Goal: Transaction & Acquisition: Obtain resource

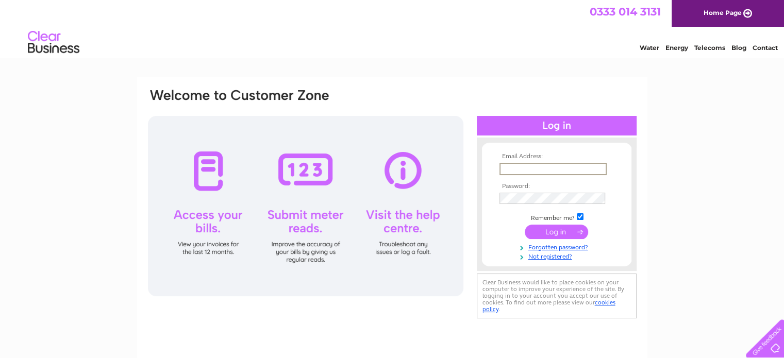
type input "w.carruth@btinternet.com"
click at [553, 236] on input "submit" at bounding box center [556, 231] width 63 height 14
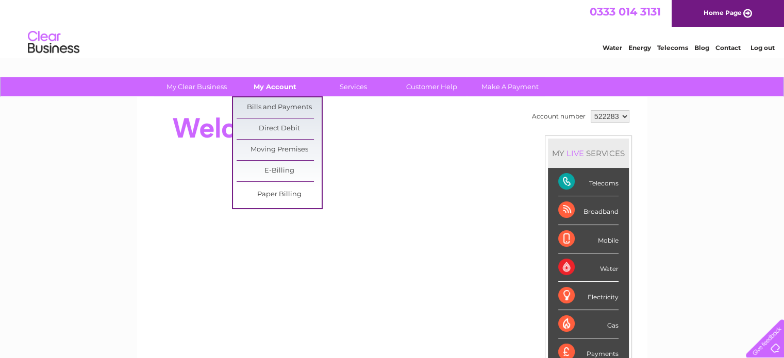
click at [273, 87] on link "My Account" at bounding box center [275, 86] width 85 height 19
click at [277, 102] on link "Bills and Payments" at bounding box center [279, 107] width 85 height 21
click at [298, 103] on link "Bills and Payments" at bounding box center [279, 107] width 85 height 21
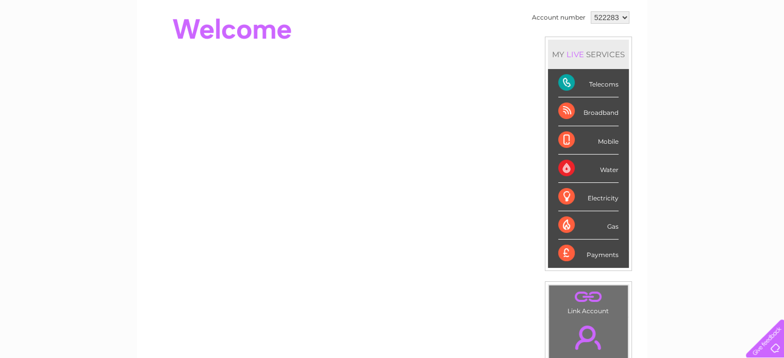
scroll to position [103, 0]
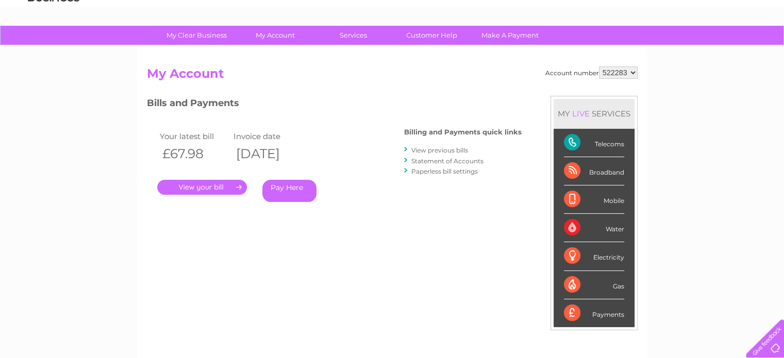
click at [418, 150] on link "View previous bills" at bounding box center [439, 150] width 57 height 8
click at [234, 184] on link "." at bounding box center [202, 187] width 90 height 15
click at [235, 184] on link "." at bounding box center [202, 187] width 90 height 15
click at [236, 184] on link "." at bounding box center [202, 187] width 90 height 15
click at [225, 186] on link "." at bounding box center [202, 187] width 90 height 15
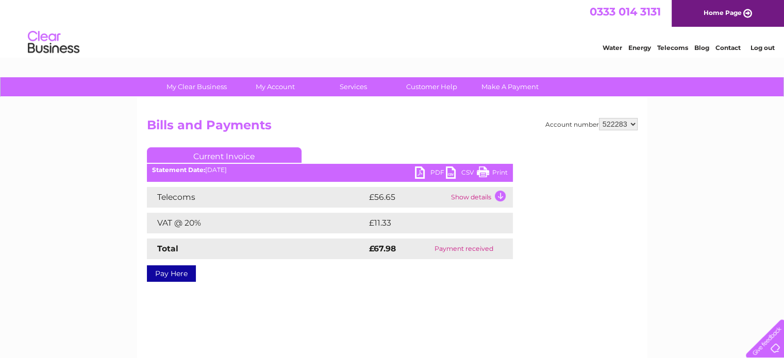
click at [434, 168] on link "PDF" at bounding box center [430, 174] width 31 height 15
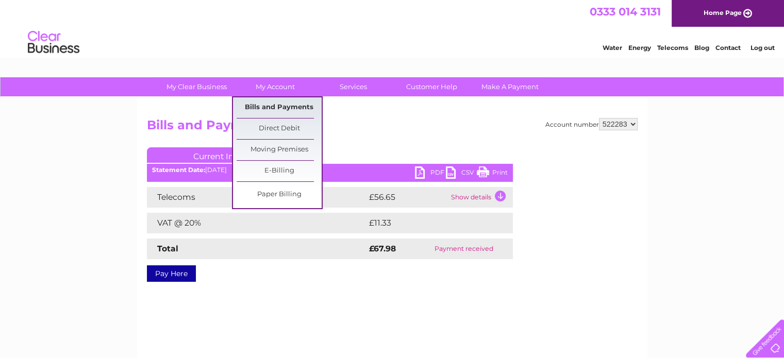
click at [272, 111] on link "Bills and Payments" at bounding box center [279, 107] width 85 height 21
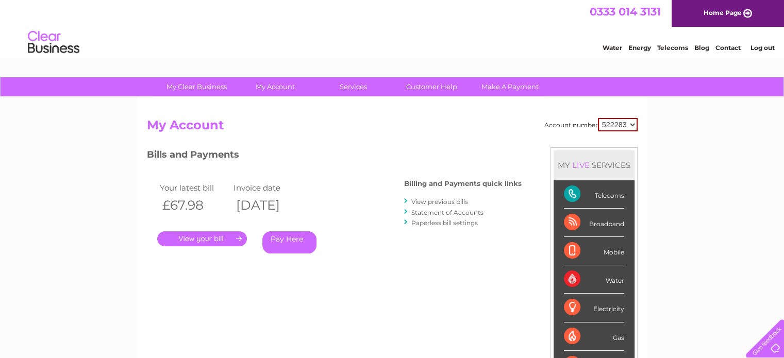
click at [422, 201] on link "View previous bills" at bounding box center [439, 202] width 57 height 8
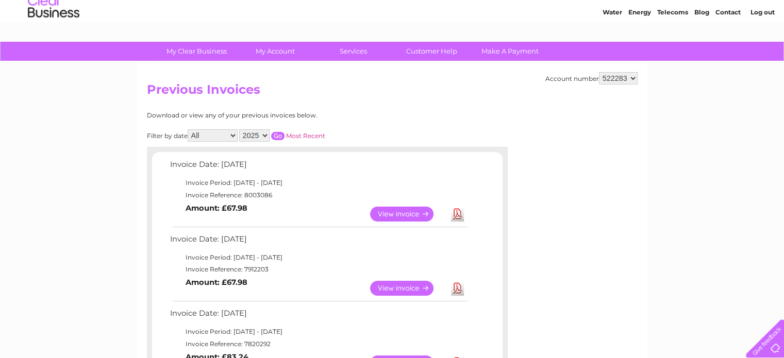
scroll to position [103, 0]
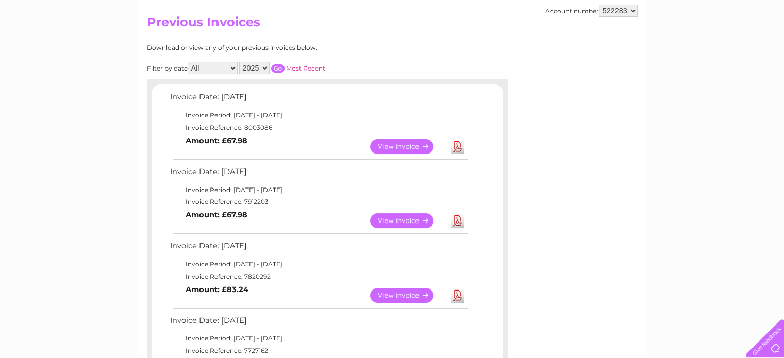
click at [456, 218] on link "Download" at bounding box center [457, 220] width 13 height 15
click at [457, 299] on link "Download" at bounding box center [457, 295] width 13 height 15
click at [400, 224] on link "View" at bounding box center [408, 220] width 76 height 15
click at [384, 143] on link "View" at bounding box center [408, 146] width 76 height 15
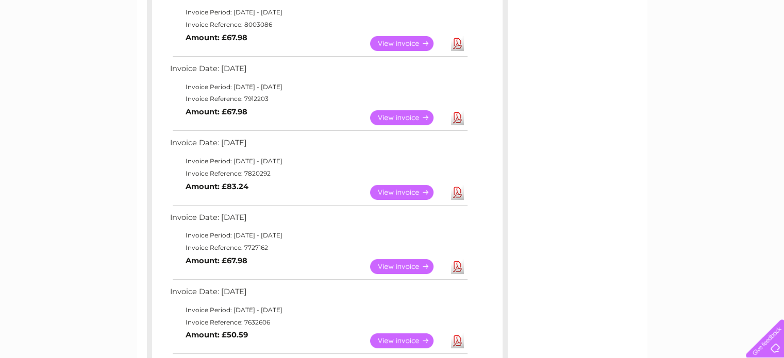
click at [390, 191] on link "View" at bounding box center [408, 192] width 76 height 15
